Goal: Task Accomplishment & Management: Manage account settings

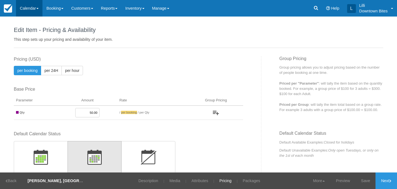
drag, startPoint x: 0, startPoint y: 0, endPoint x: 29, endPoint y: 10, distance: 30.9
click at [29, 10] on link "Calendar" at bounding box center [29, 8] width 26 height 17
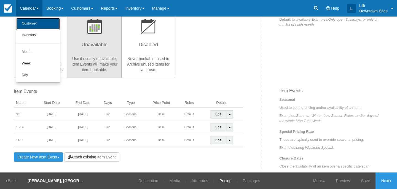
click at [26, 27] on link "Customer" at bounding box center [38, 24] width 44 height 12
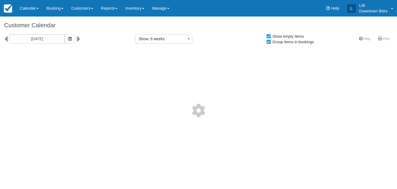
select select
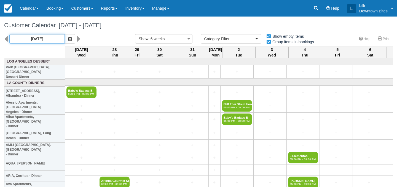
click at [43, 38] on input "08/27/25" at bounding box center [36, 38] width 55 height 9
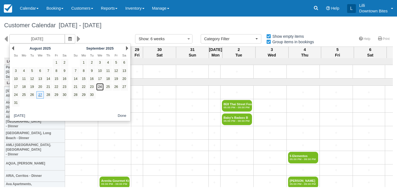
click at [99, 88] on link "24" at bounding box center [99, 86] width 7 height 7
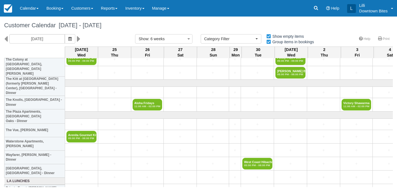
scroll to position [822, 0]
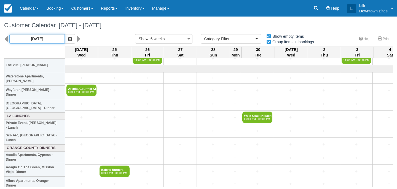
click at [46, 40] on input "09/24/25" at bounding box center [36, 38] width 55 height 9
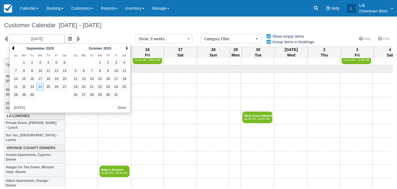
click at [12, 47] on link "Prev" at bounding box center [13, 48] width 2 height 4
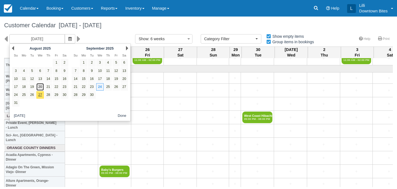
click at [39, 88] on link "20" at bounding box center [39, 86] width 7 height 7
type input "08/20/25"
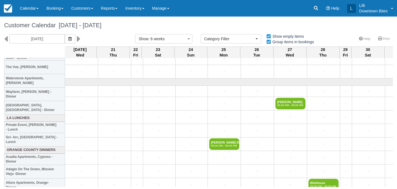
scroll to position [818, 1]
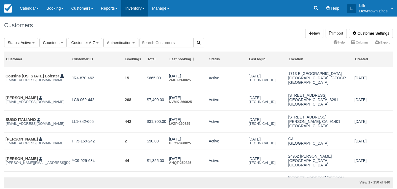
click at [145, 8] on link "Inventory" at bounding box center [134, 8] width 27 height 17
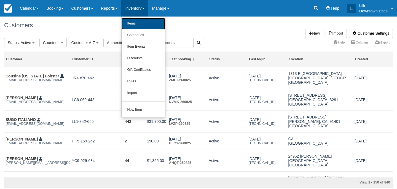
click at [141, 22] on link "Items" at bounding box center [144, 24] width 44 height 12
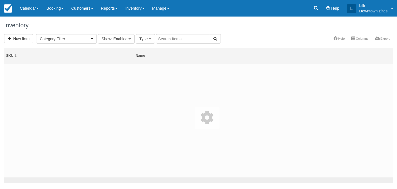
select select
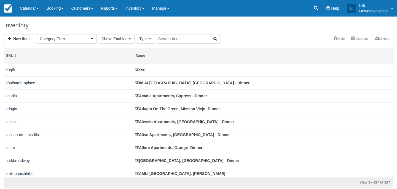
click at [164, 41] on input "text" at bounding box center [183, 38] width 54 height 9
type input "adagio"
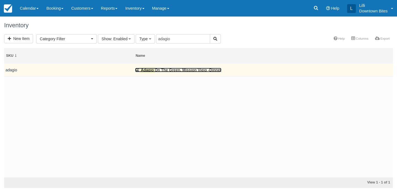
click at [157, 71] on link "Adagio On The Green, Mission Viejo -Dinner" at bounding box center [178, 70] width 86 height 4
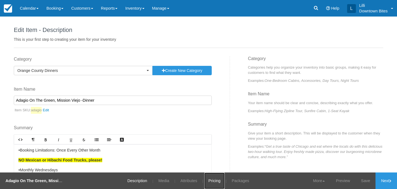
click at [215, 179] on link "Pricing" at bounding box center [214, 181] width 20 height 17
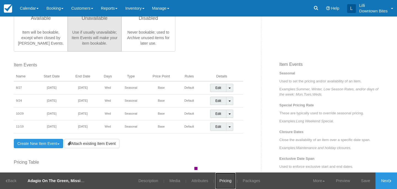
scroll to position [158, 0]
click at [20, 9] on link "Calendar" at bounding box center [29, 8] width 26 height 17
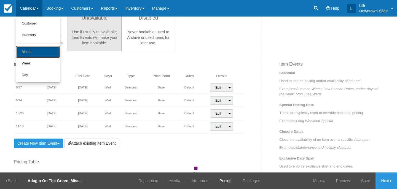
click at [23, 53] on link "Month" at bounding box center [38, 52] width 44 height 12
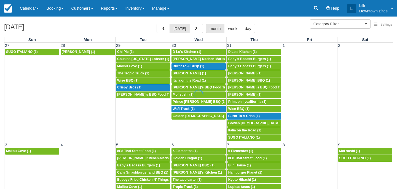
select select
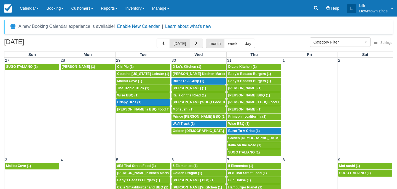
click at [194, 42] on span "button" at bounding box center [196, 44] width 4 height 4
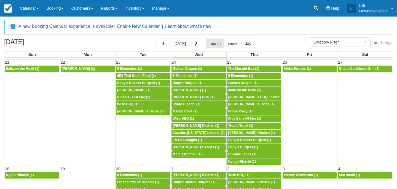
scroll to position [352, 0]
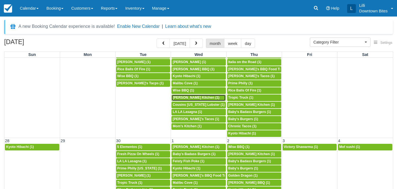
click at [190, 98] on span "Arenita Gourmet Kitchen (1)" at bounding box center [196, 98] width 47 height 4
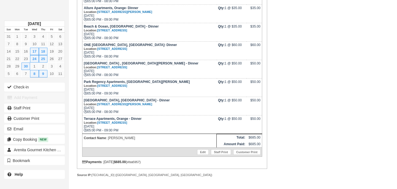
scroll to position [263, 0]
